Goal: Information Seeking & Learning: Learn about a topic

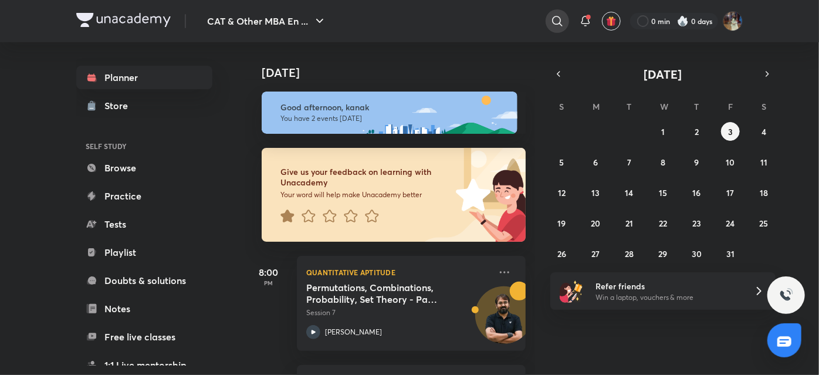
click at [566, 21] on div at bounding box center [557, 20] width 23 height 23
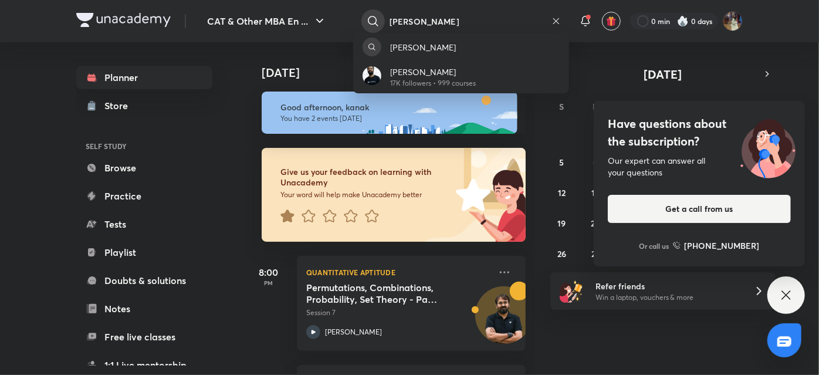
type input "[PERSON_NAME]"
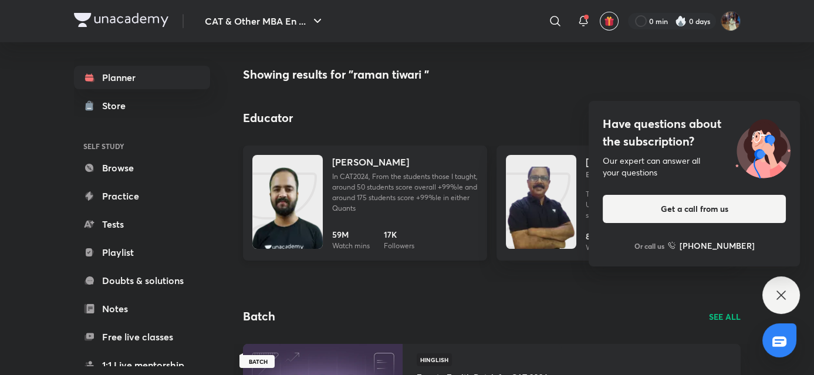
click at [316, 210] on img at bounding box center [287, 214] width 70 height 94
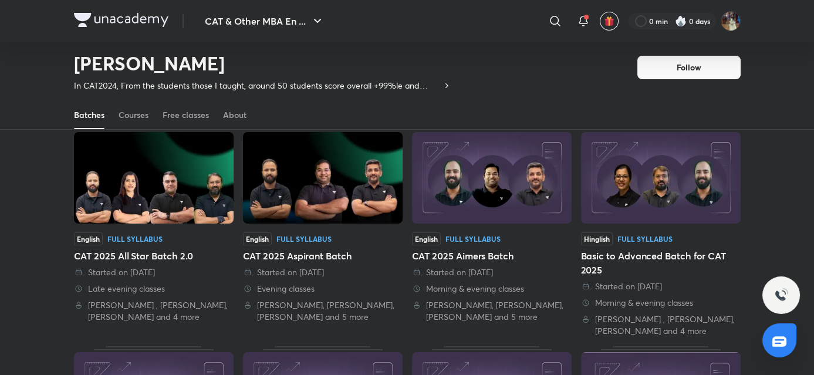
scroll to position [80, 0]
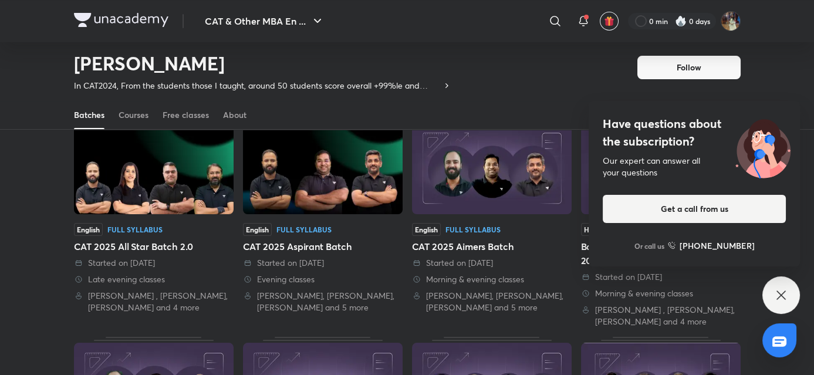
click at [202, 175] on img at bounding box center [154, 169] width 160 height 92
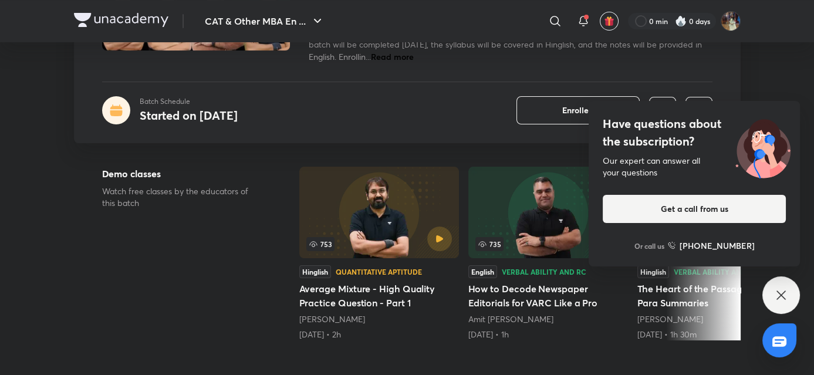
scroll to position [147, 0]
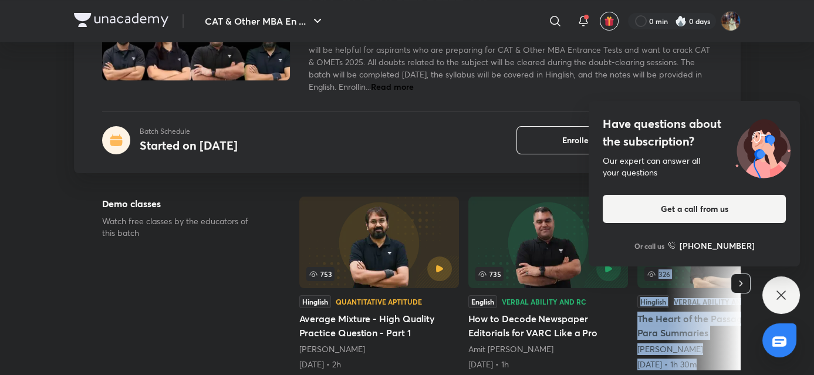
drag, startPoint x: 754, startPoint y: 287, endPoint x: 746, endPoint y: 287, distance: 7.6
click at [746, 287] on button "button" at bounding box center [740, 283] width 20 height 20
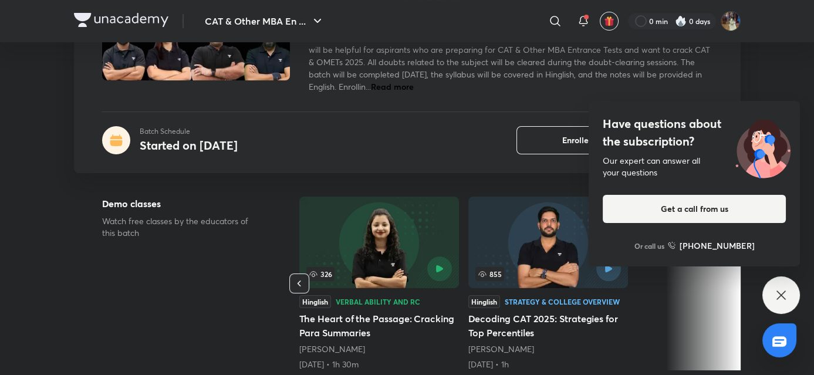
click at [791, 292] on div "Have questions about the subscription? Our expert can answer all your questions…" at bounding box center [781, 295] width 38 height 38
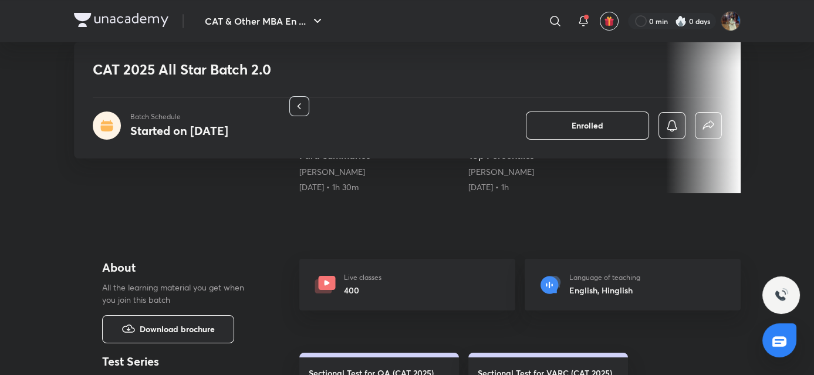
scroll to position [0, 0]
